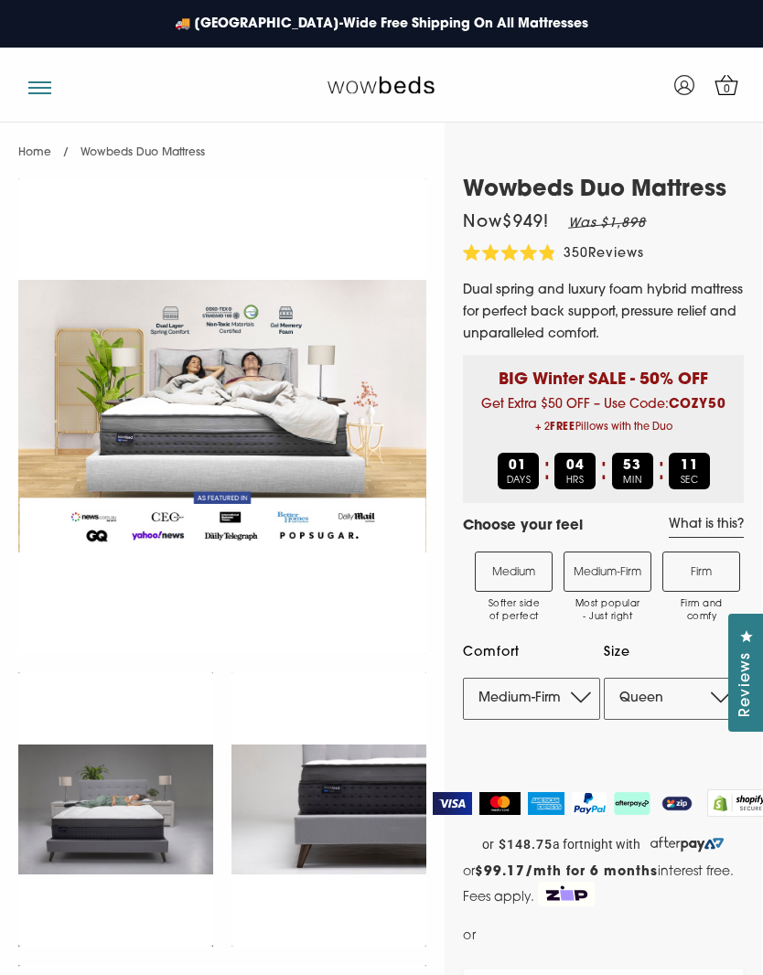
select select "Medium-Firm"
select select "Queen"
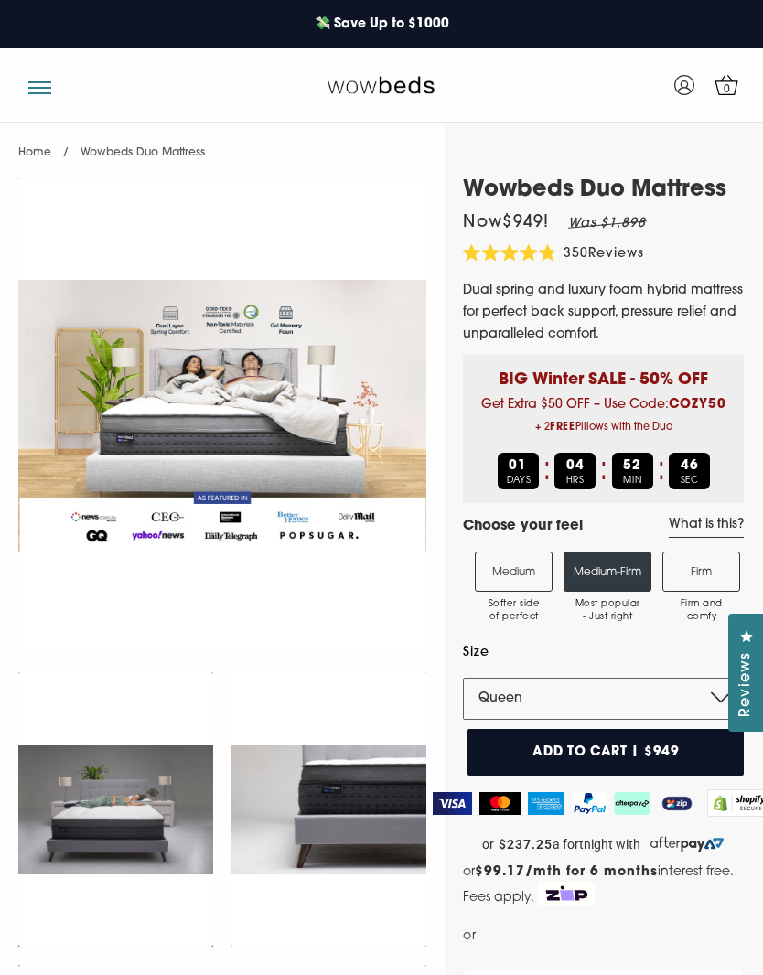
click at [41, 81] on button "button" at bounding box center [39, 80] width 23 height 17
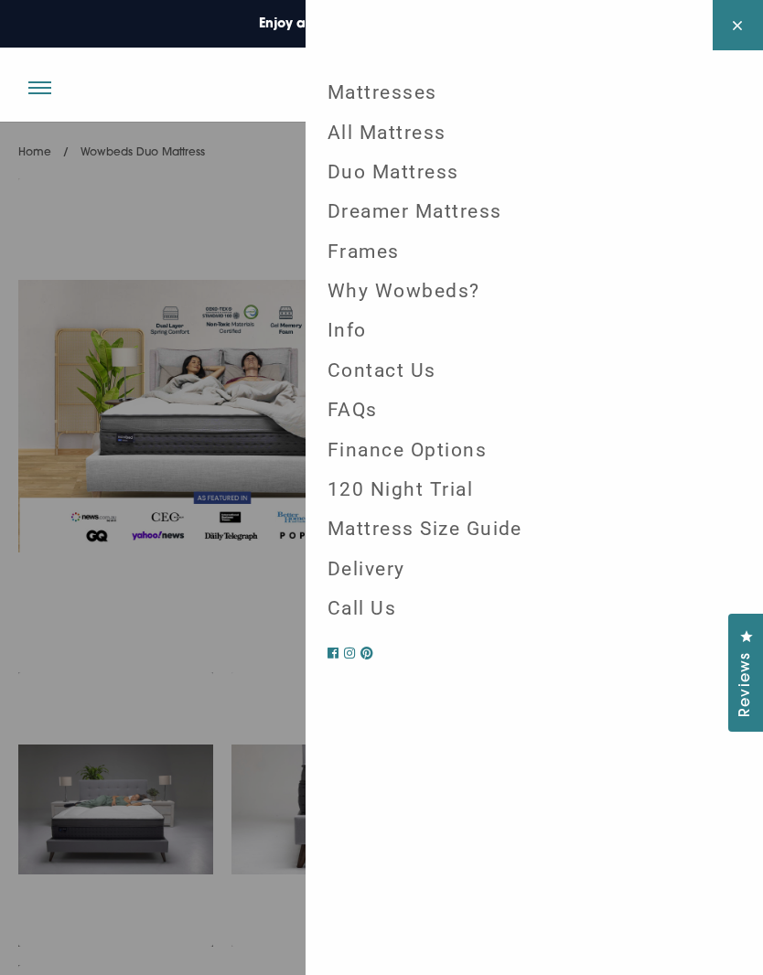
click at [428, 131] on link "All Mattress" at bounding box center [534, 132] width 443 height 39
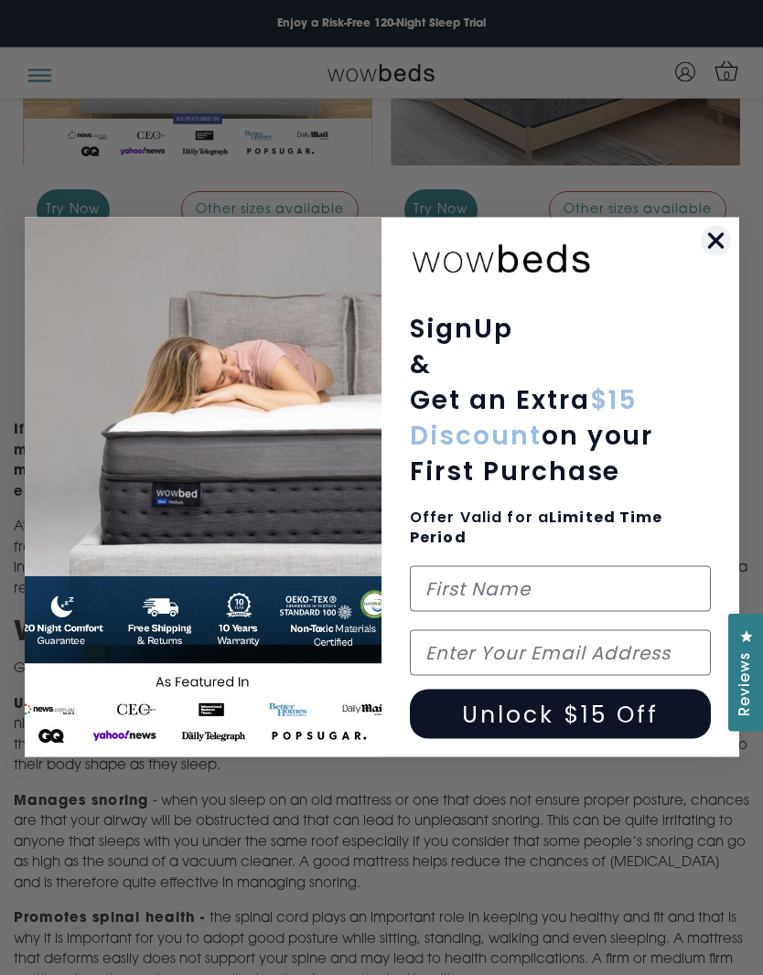
scroll to position [793, 0]
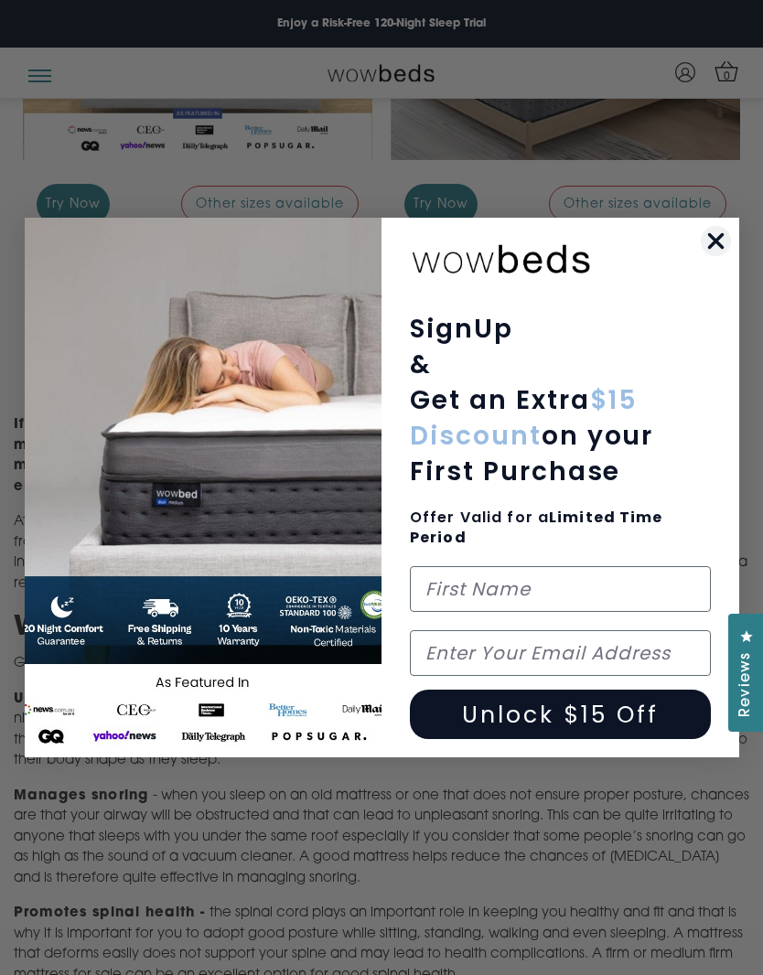
click at [712, 256] on circle "Close dialog" at bounding box center [715, 241] width 30 height 30
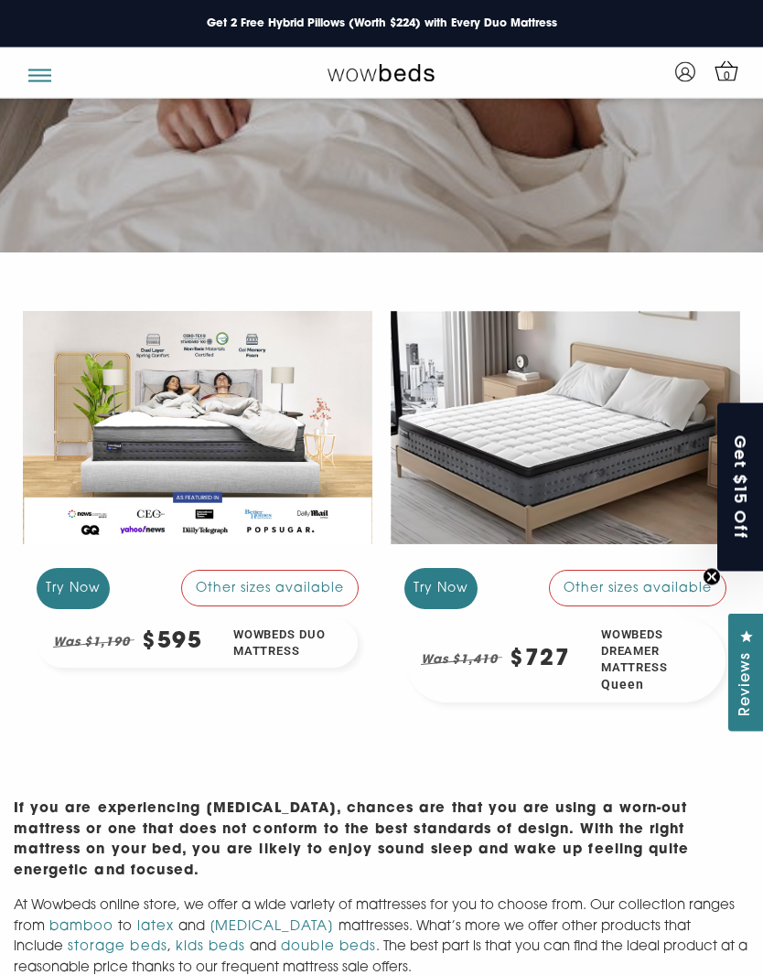
scroll to position [409, 0]
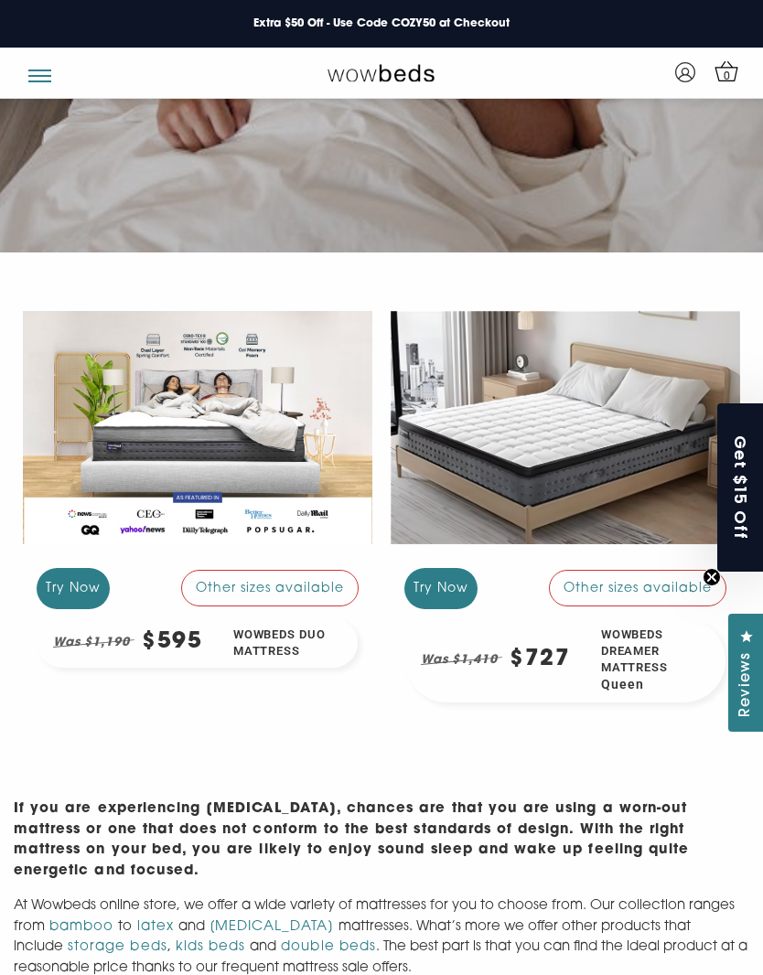
click at [322, 582] on div "Other sizes available" at bounding box center [270, 588] width 178 height 37
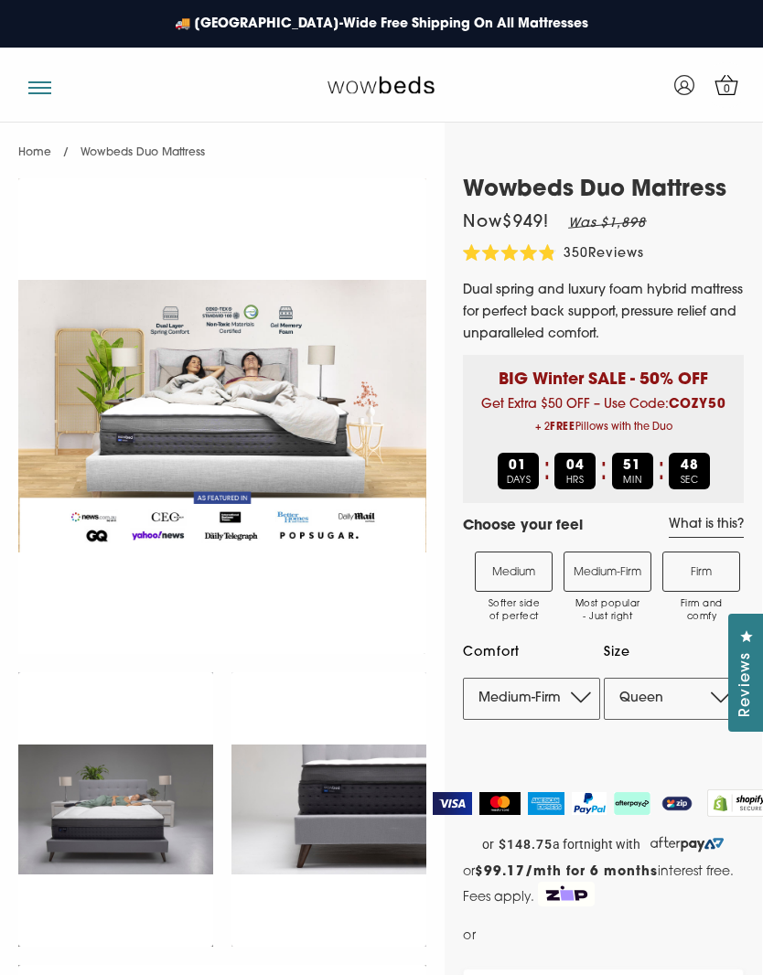
select select "Medium-Firm"
select select "Queen"
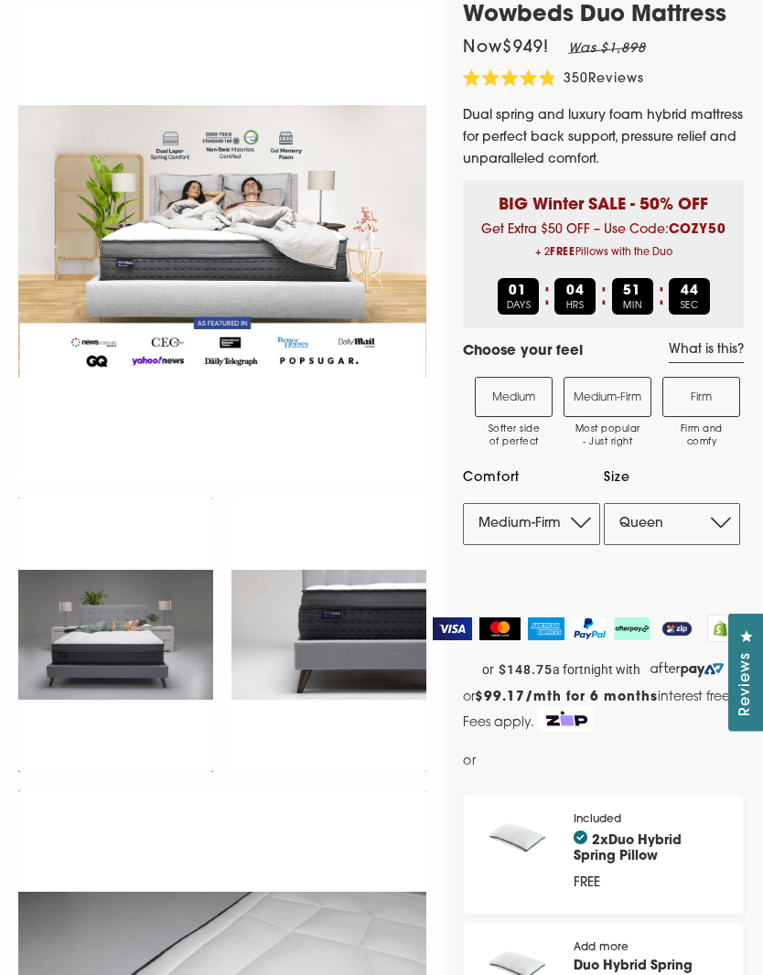
scroll to position [175, 0]
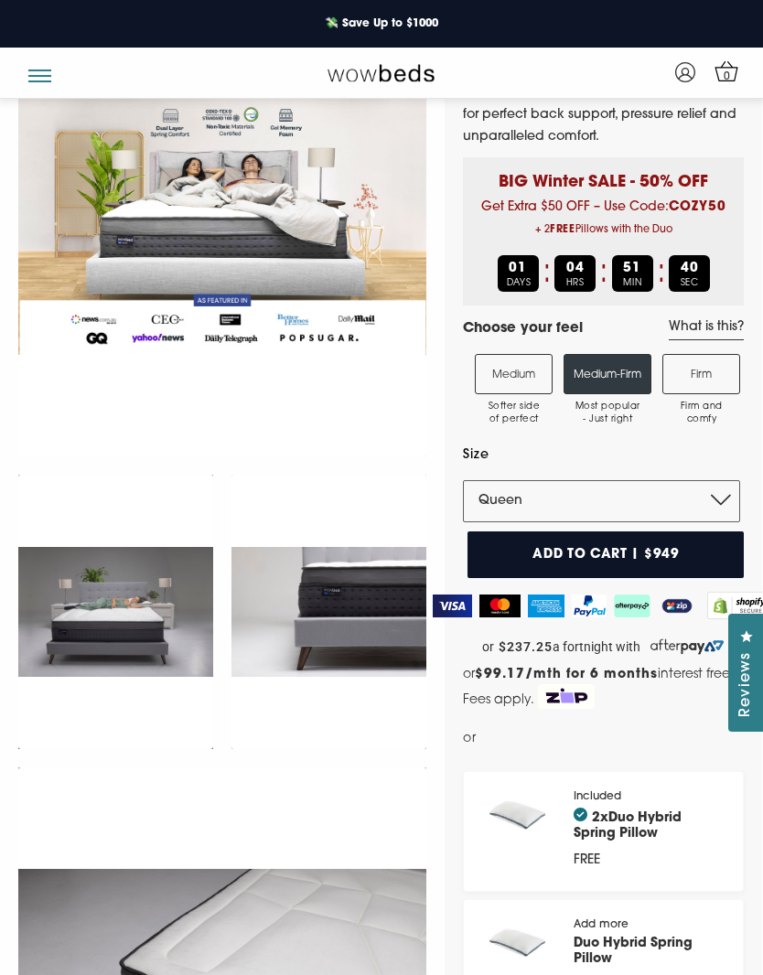
click at [529, 375] on label "Medium Softer side of perfect" at bounding box center [514, 374] width 78 height 40
click at [0, 0] on input "Medium Softer side of perfect" at bounding box center [0, 0] width 0 height 0
click at [727, 492] on select "Single King Single Double Queen King" at bounding box center [601, 501] width 277 height 42
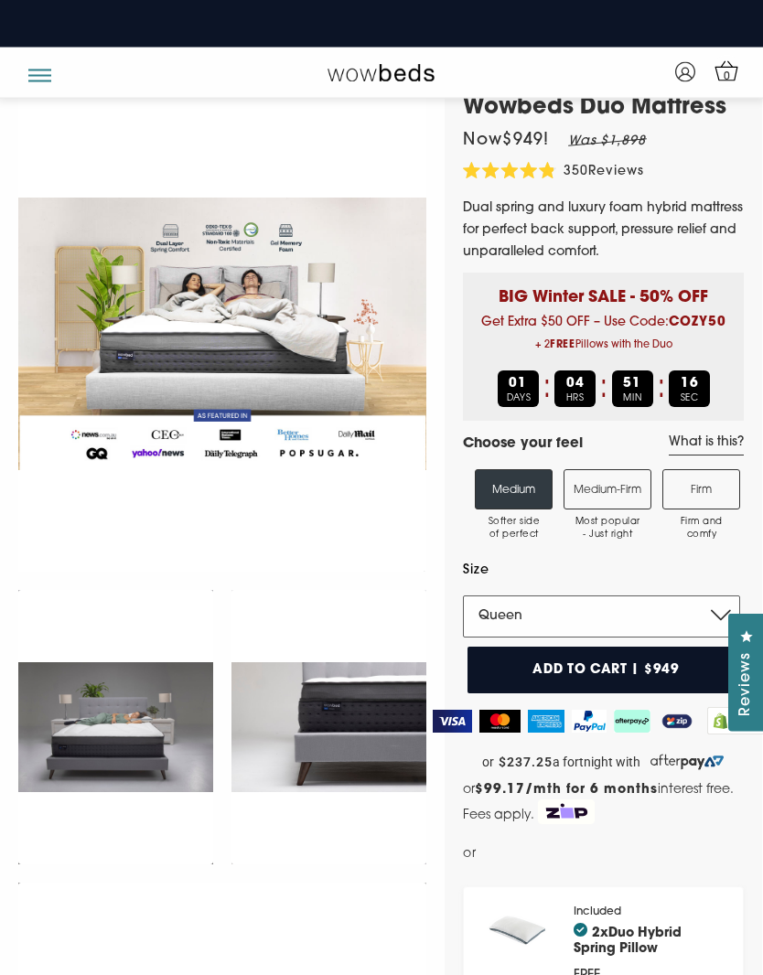
scroll to position [0, 0]
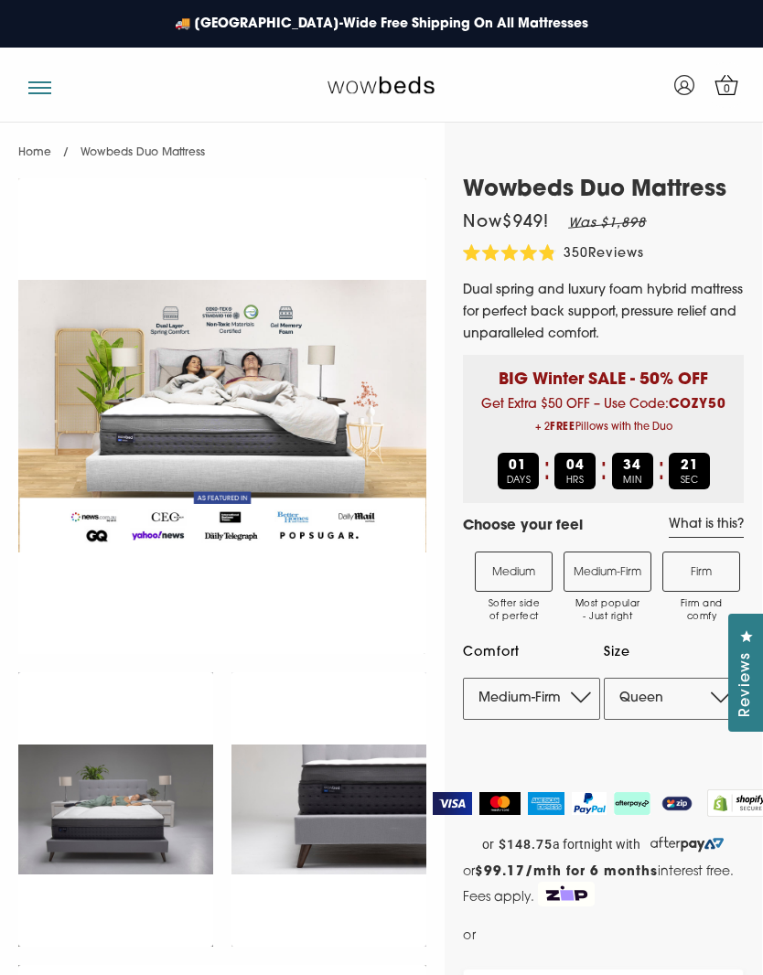
select select "Queen"
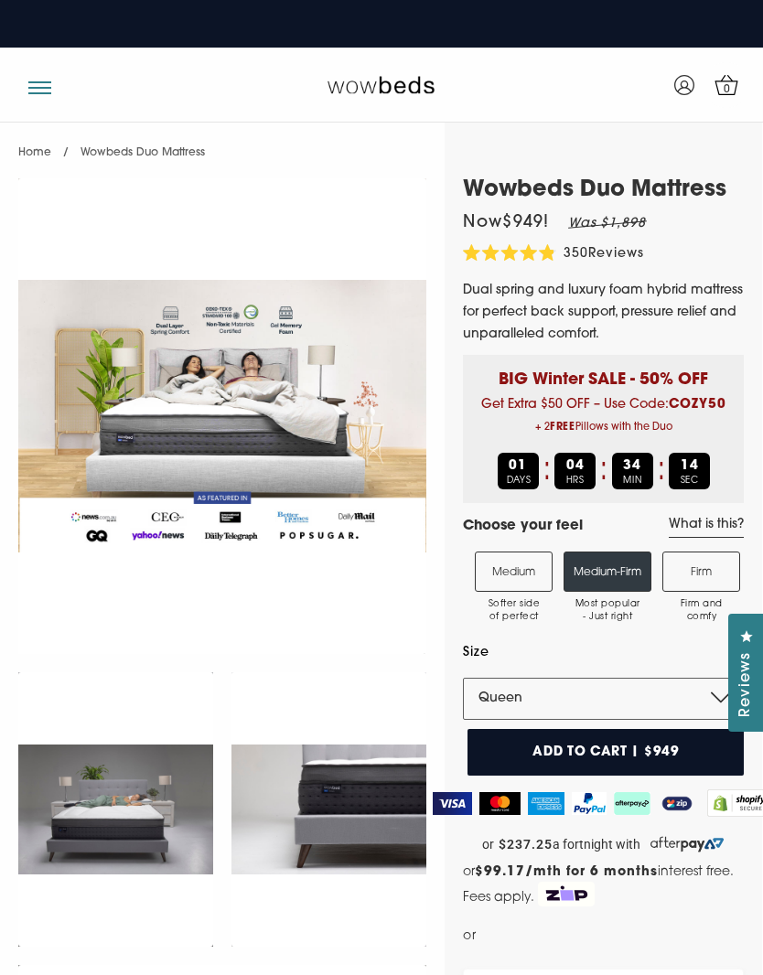
click at [514, 566] on label "Medium Softer side of perfect" at bounding box center [514, 572] width 78 height 40
click at [0, 0] on input "Medium Softer side of perfect" at bounding box center [0, 0] width 0 height 0
